Goal: Task Accomplishment & Management: Use online tool/utility

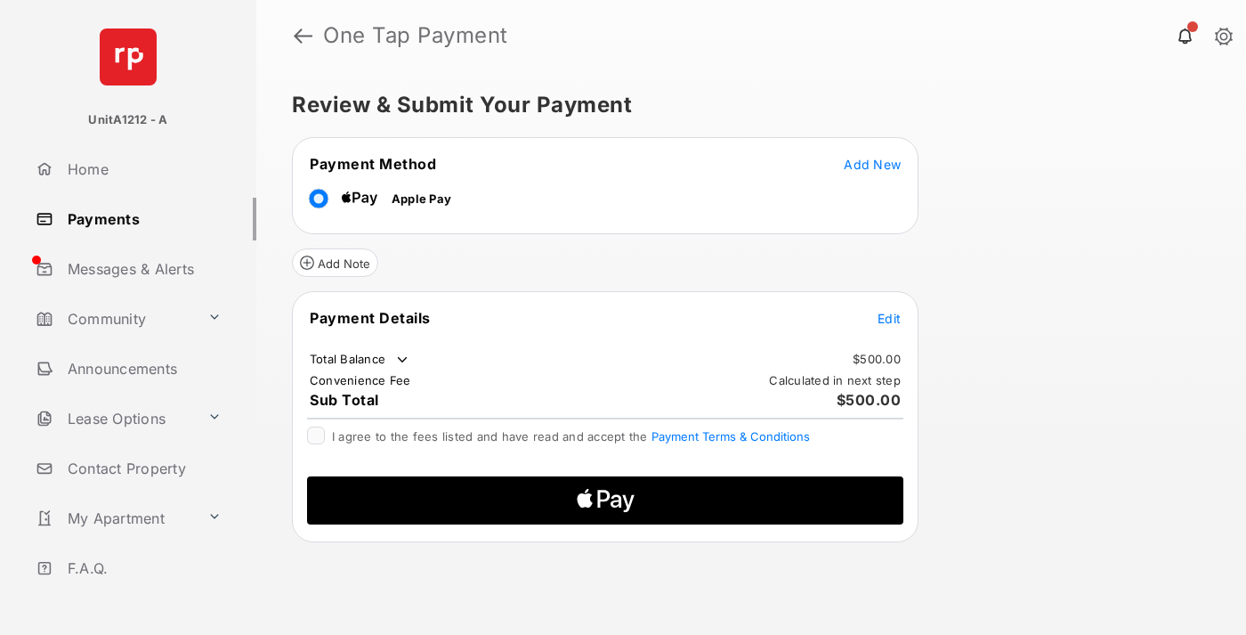
click at [873, 163] on span "Add New" at bounding box center [872, 164] width 57 height 15
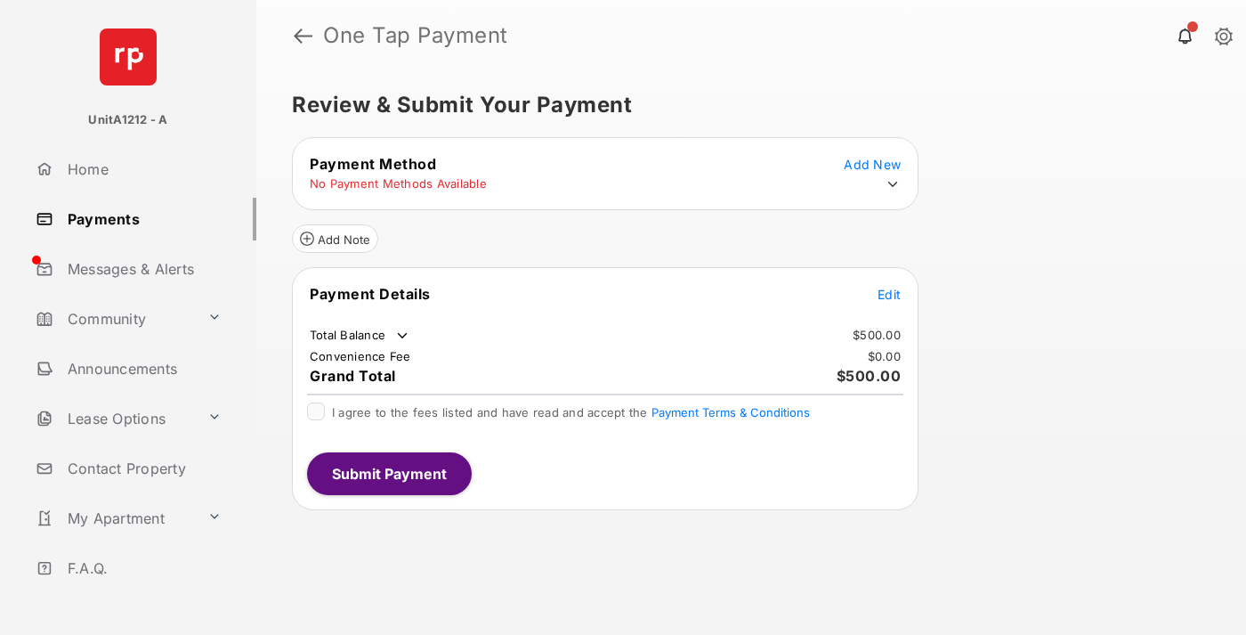
click at [895, 186] on icon at bounding box center [893, 184] width 16 height 16
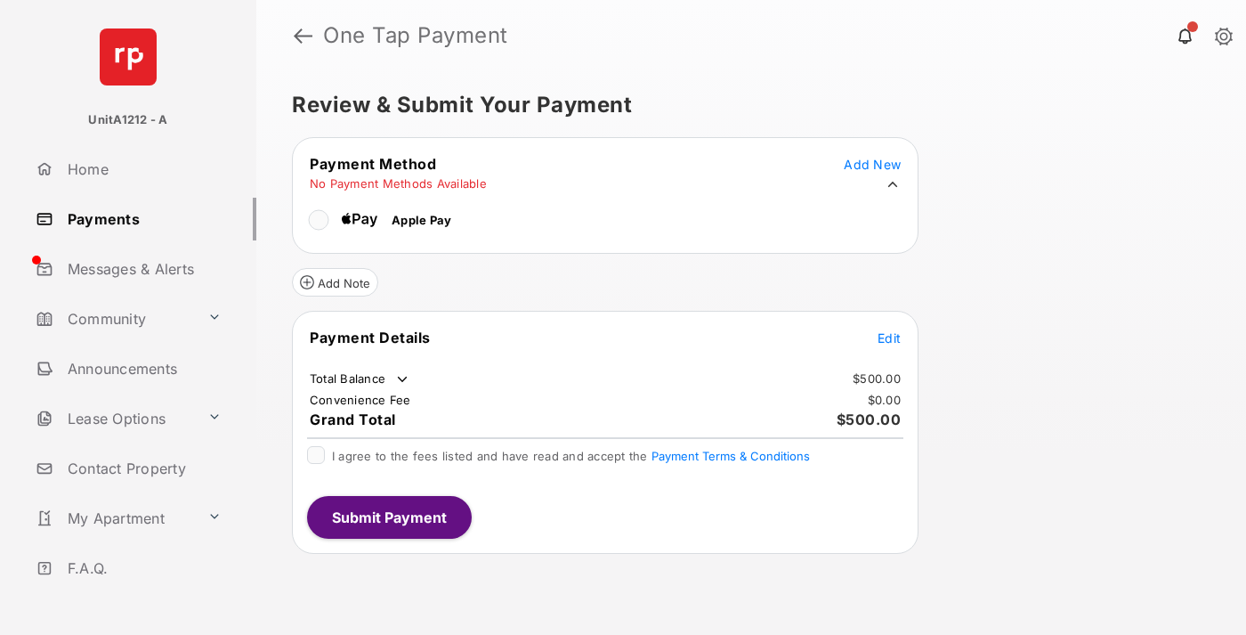
click at [895, 186] on icon at bounding box center [893, 184] width 16 height 16
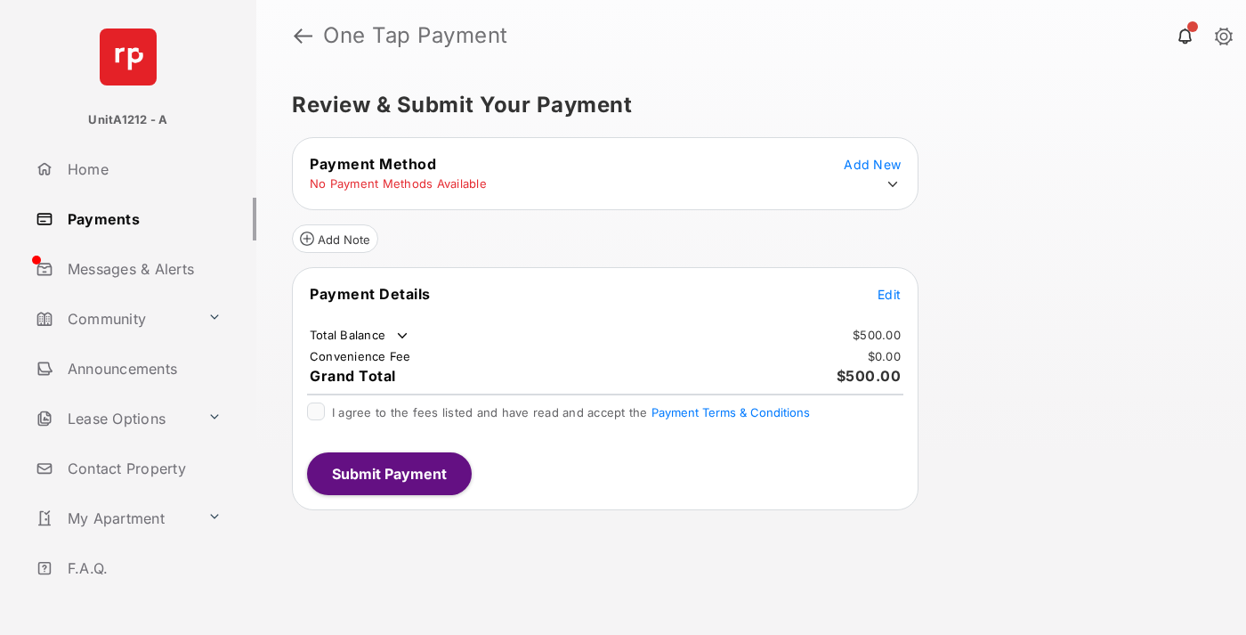
click at [877, 166] on span "Add New" at bounding box center [872, 164] width 57 height 15
